Goal: Find specific page/section: Find specific page/section

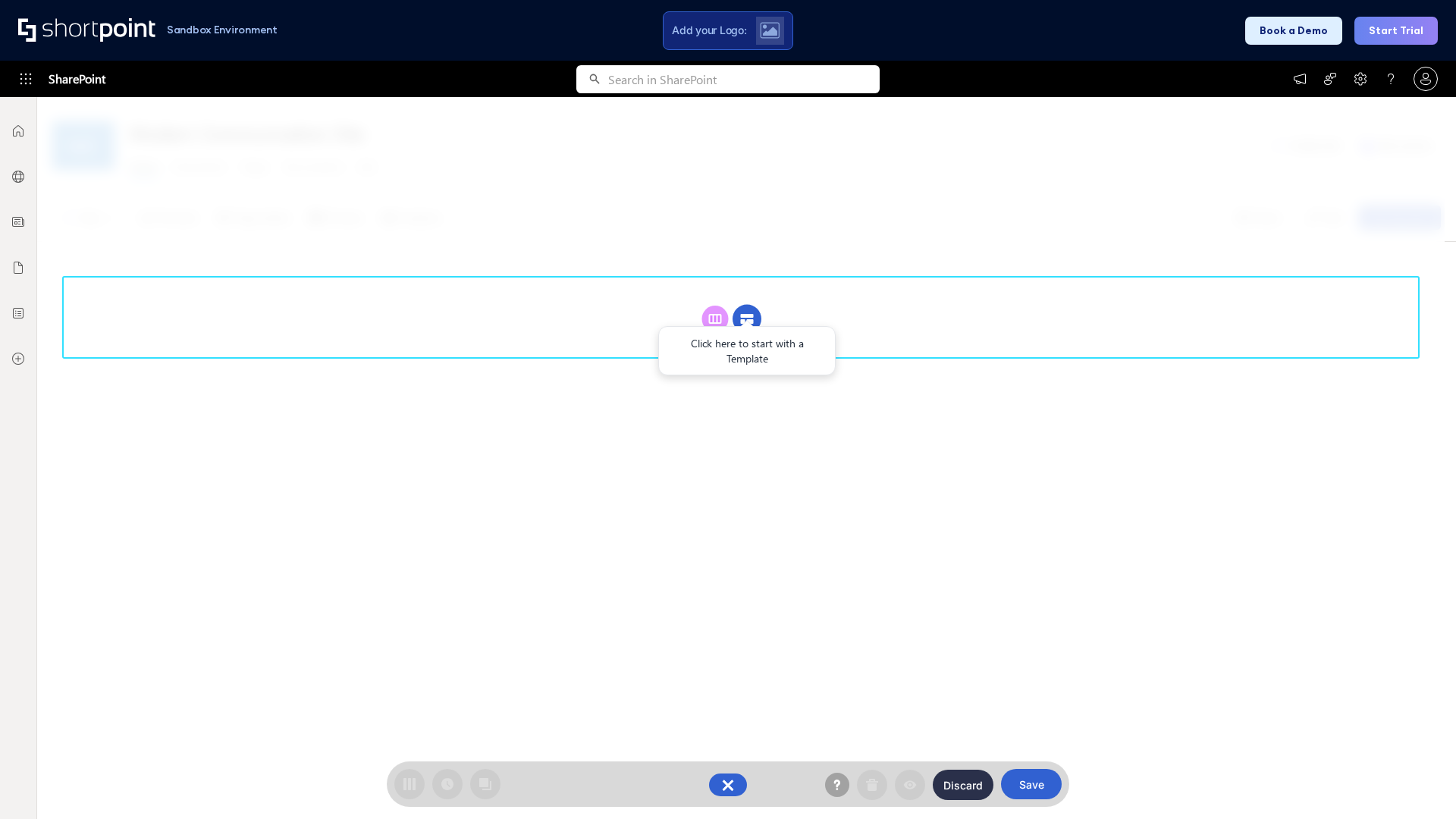
click at [747, 305] on circle at bounding box center [746, 319] width 29 height 29
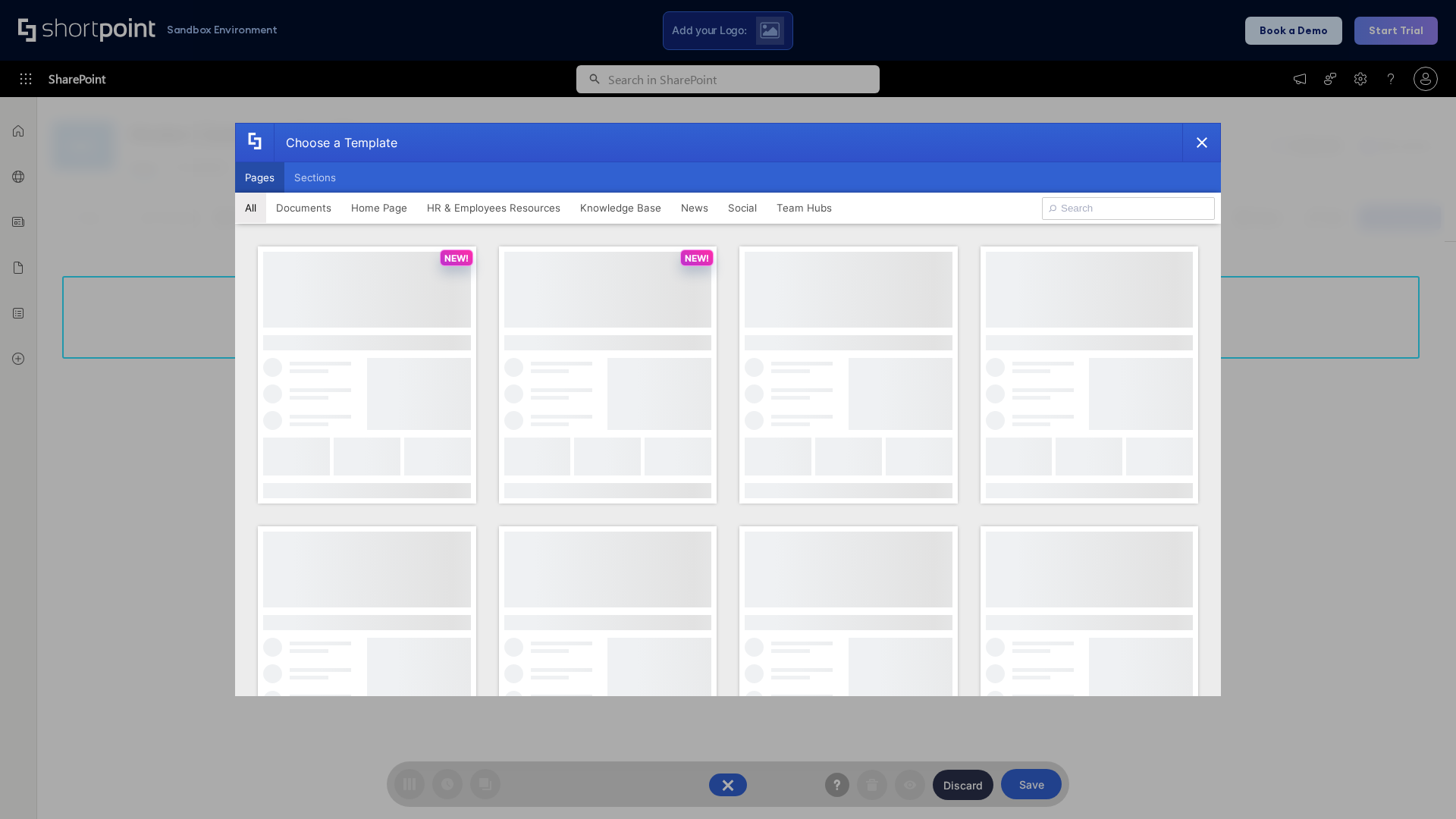
scroll to position [208, 0]
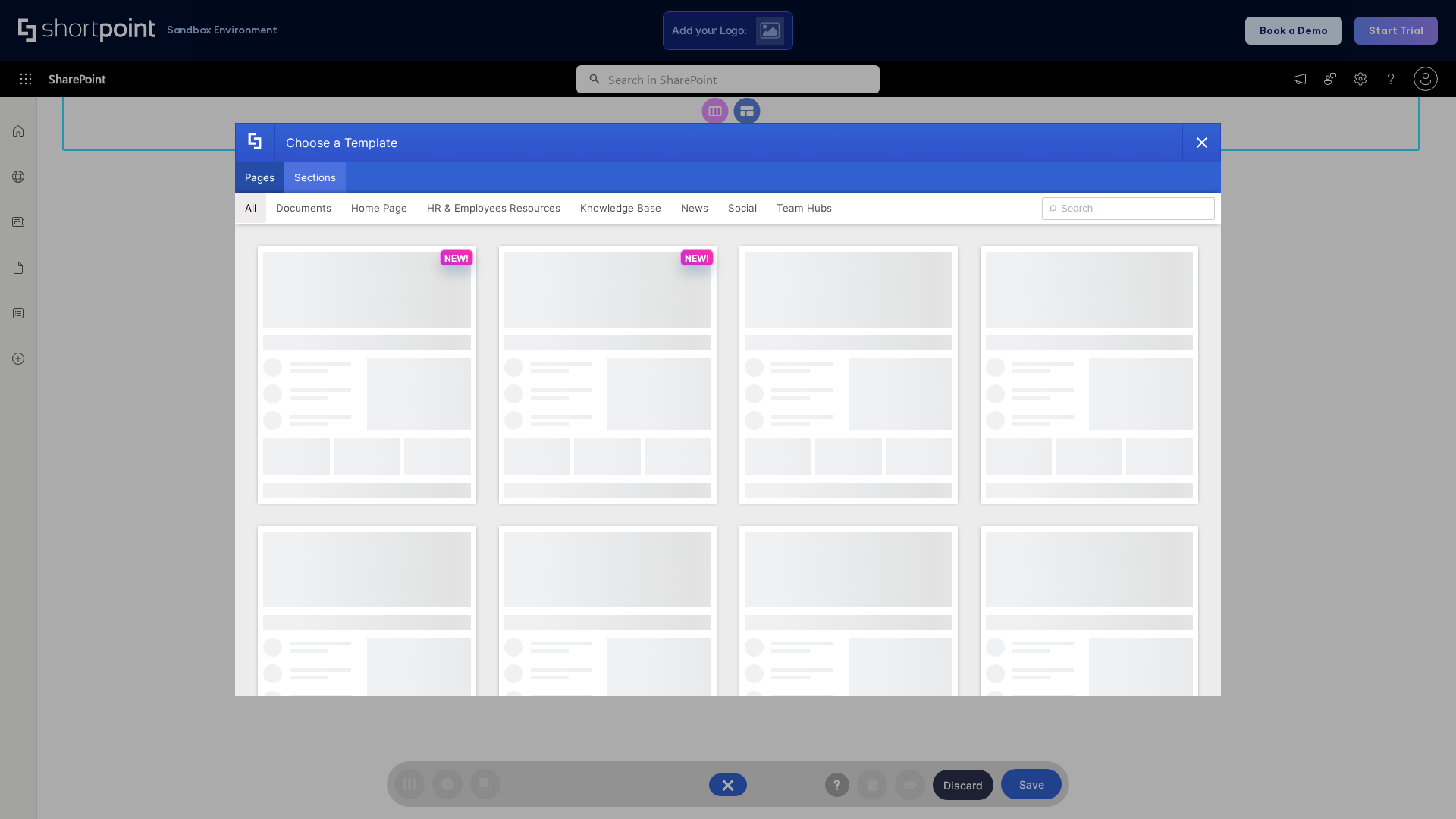
click at [315, 178] on button "Sections" at bounding box center [315, 178] width 61 height 31
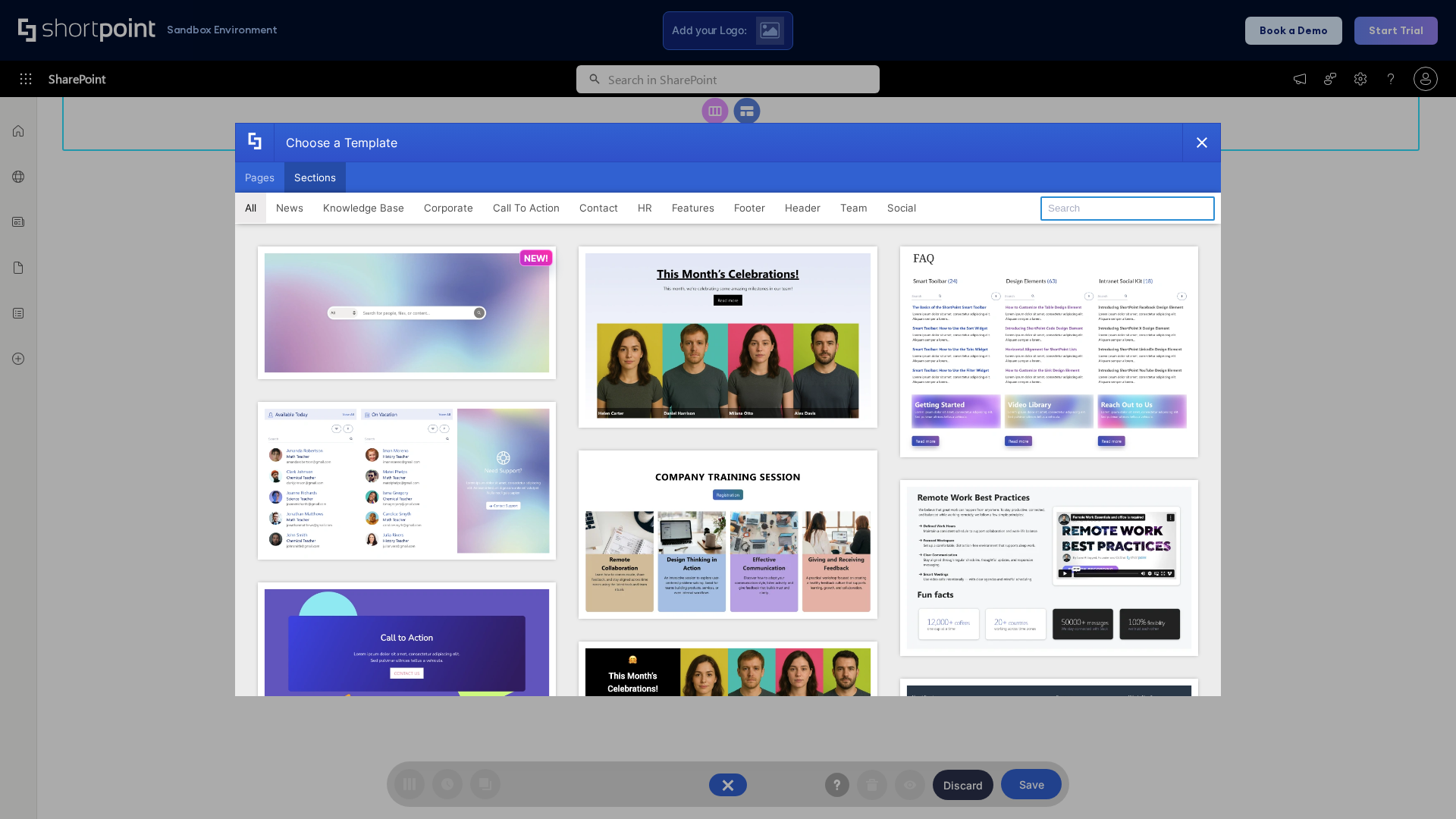
type input "Knowledge Base 4"
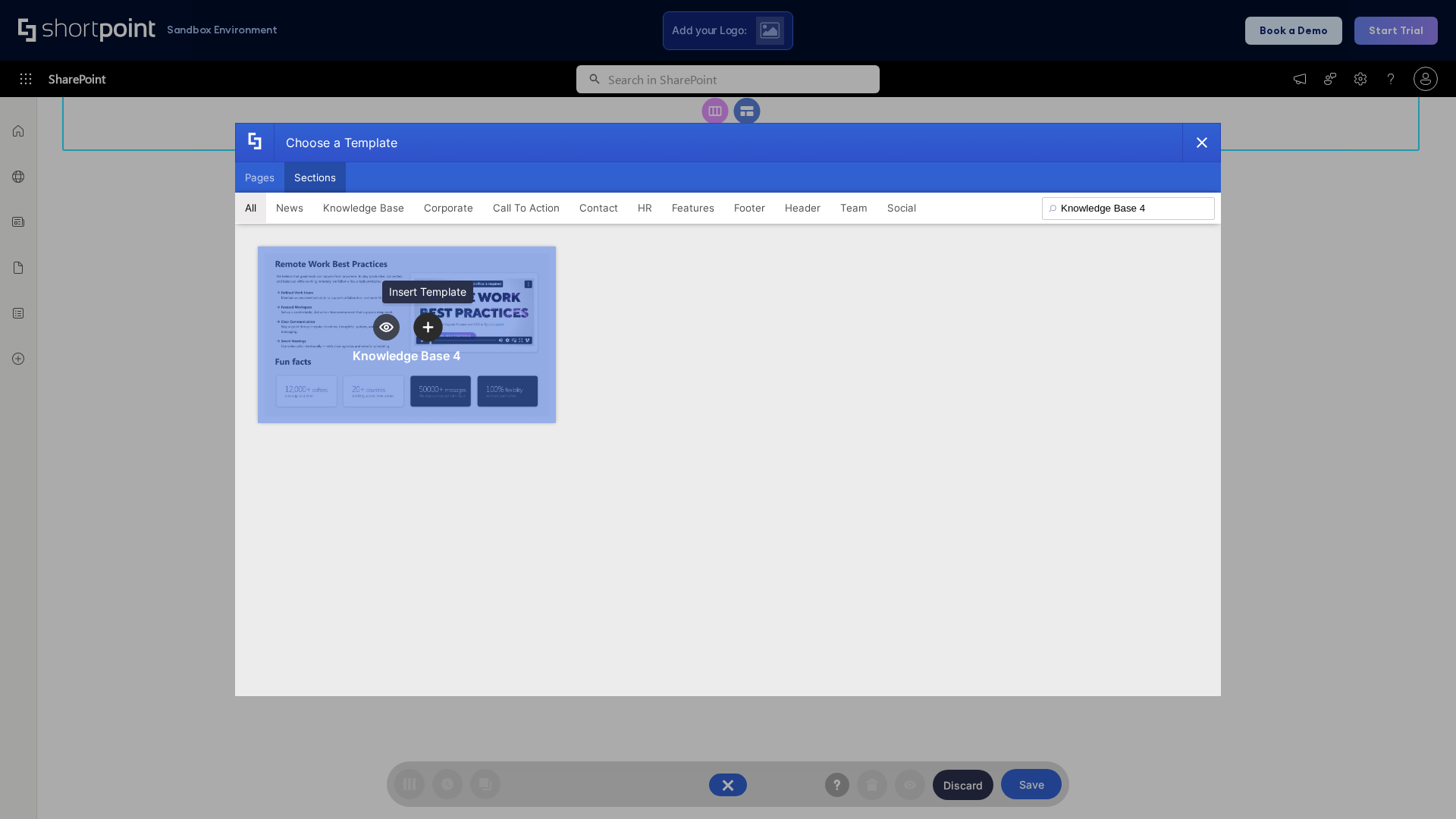
click at [427, 327] on icon "template selector" at bounding box center [427, 326] width 10 height 10
